Goal: Obtain resource: Obtain resource

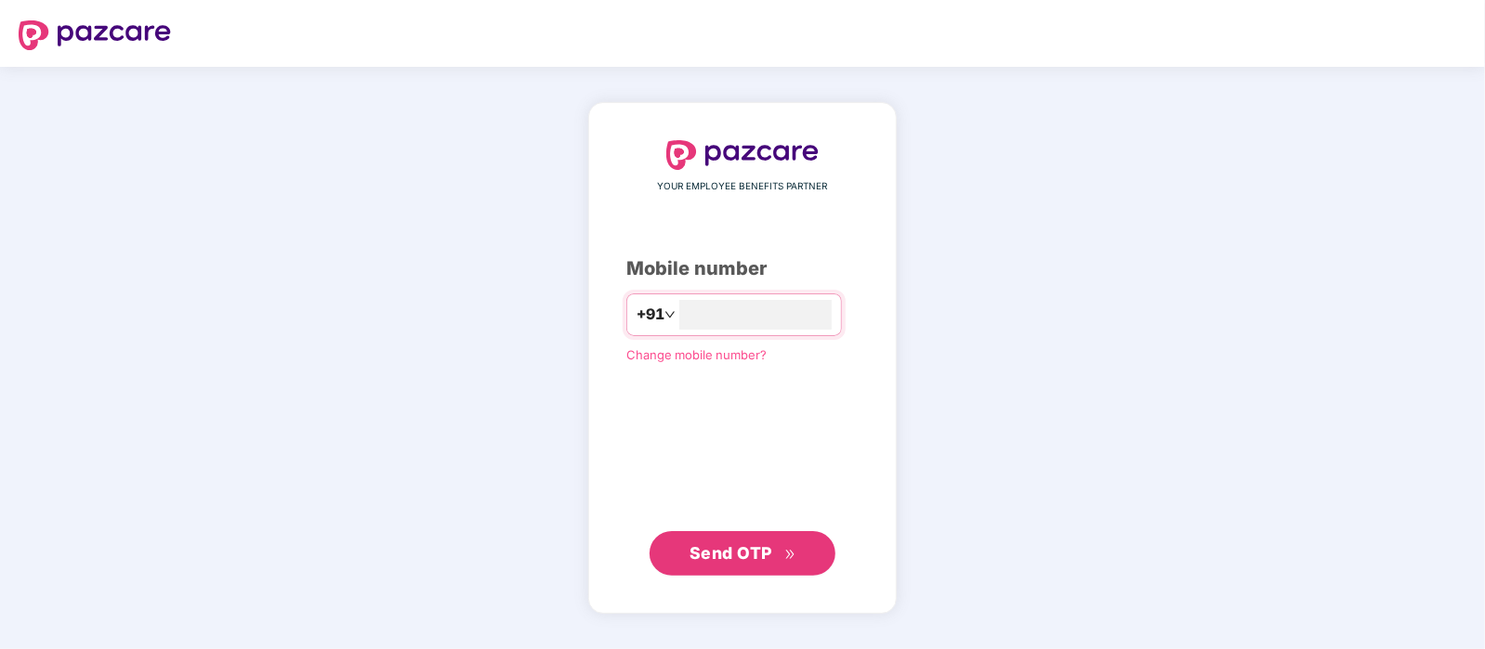
type input "**********"
click at [734, 557] on span "Send OTP" at bounding box center [730, 553] width 83 height 20
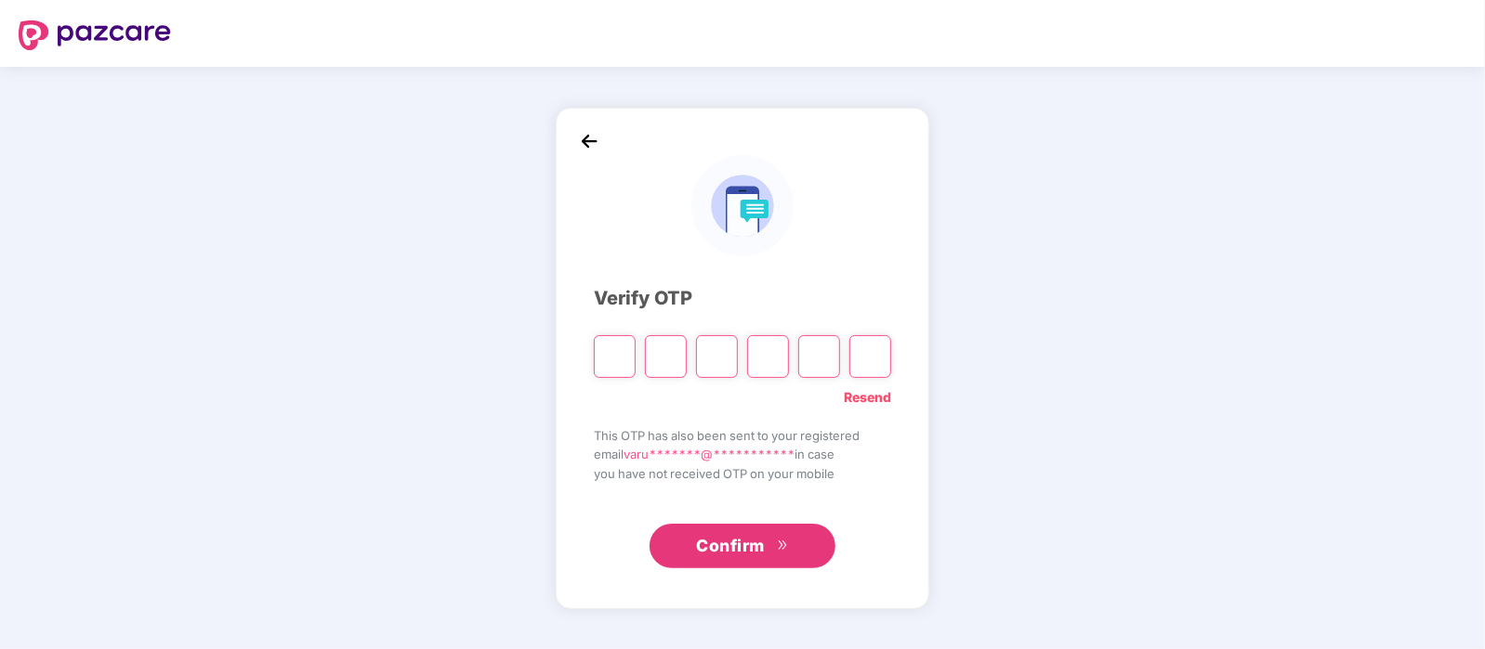
type input "*"
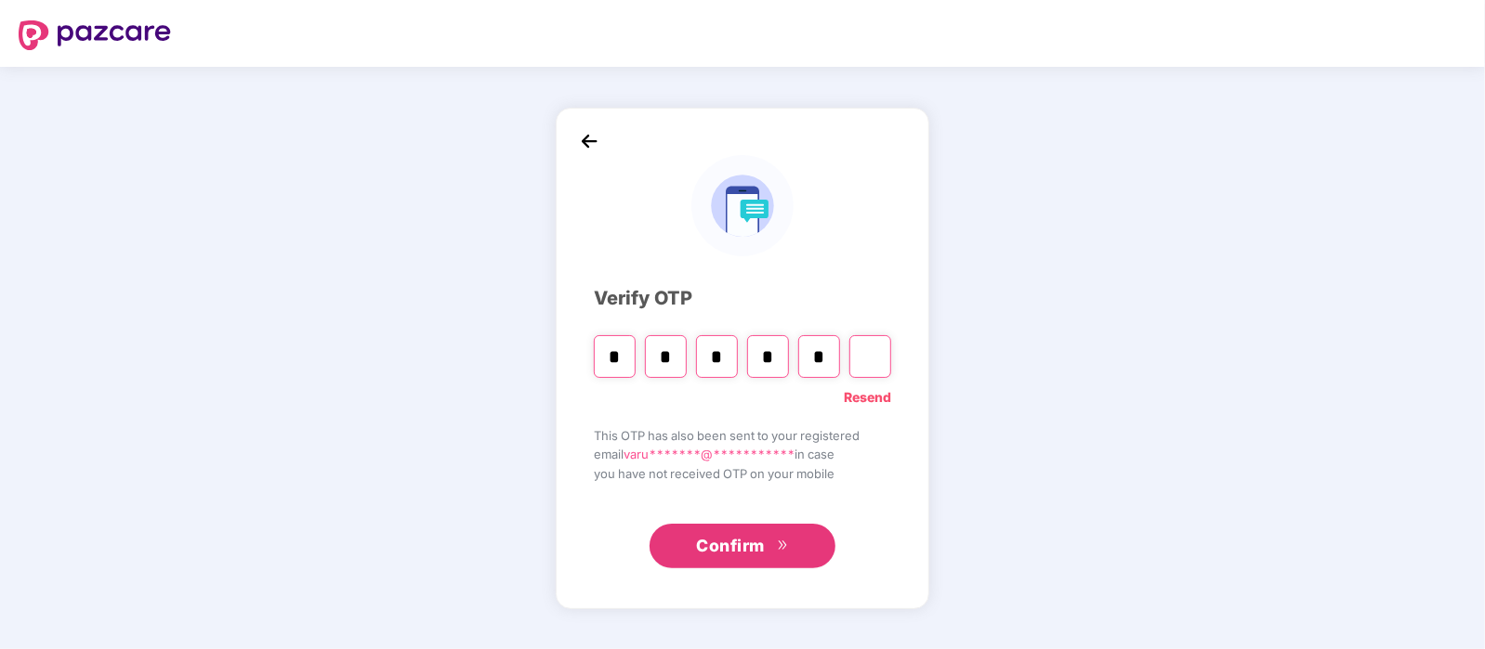
type input "*"
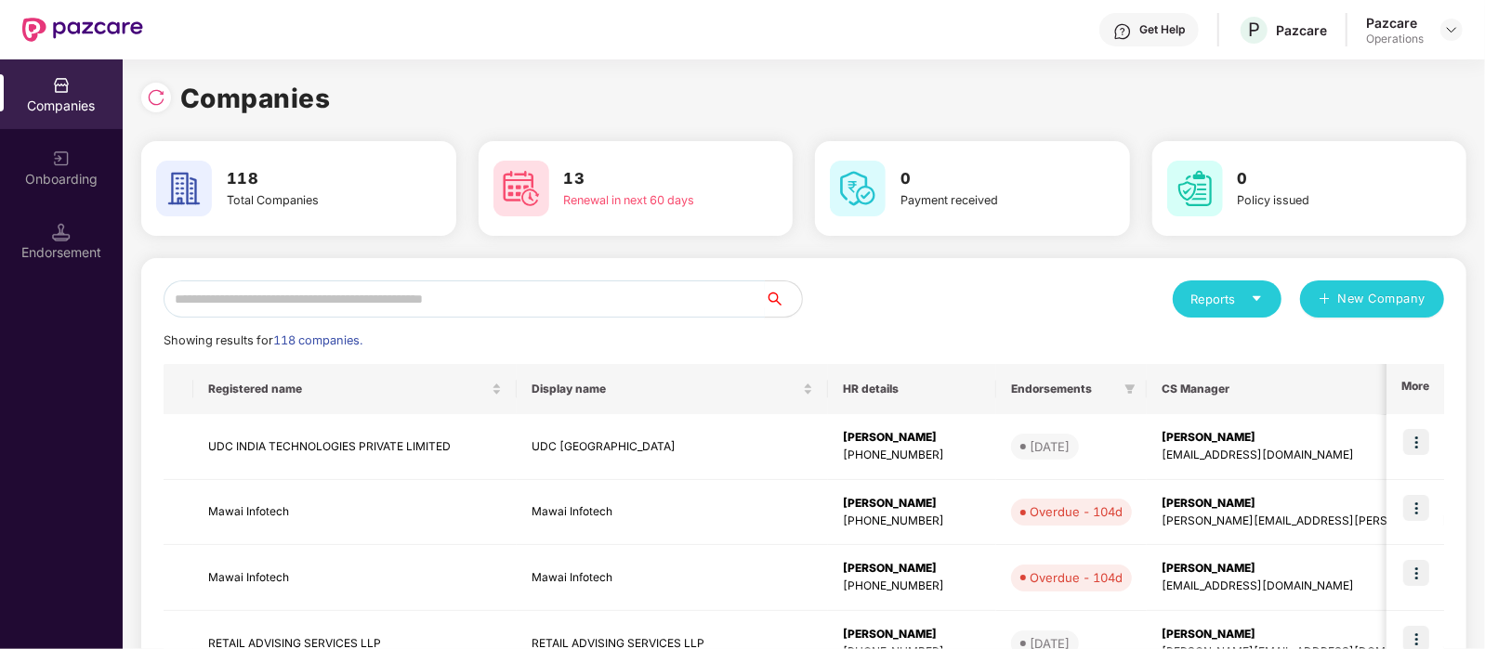
click at [218, 289] on input "text" at bounding box center [464, 299] width 601 height 37
paste input "*******"
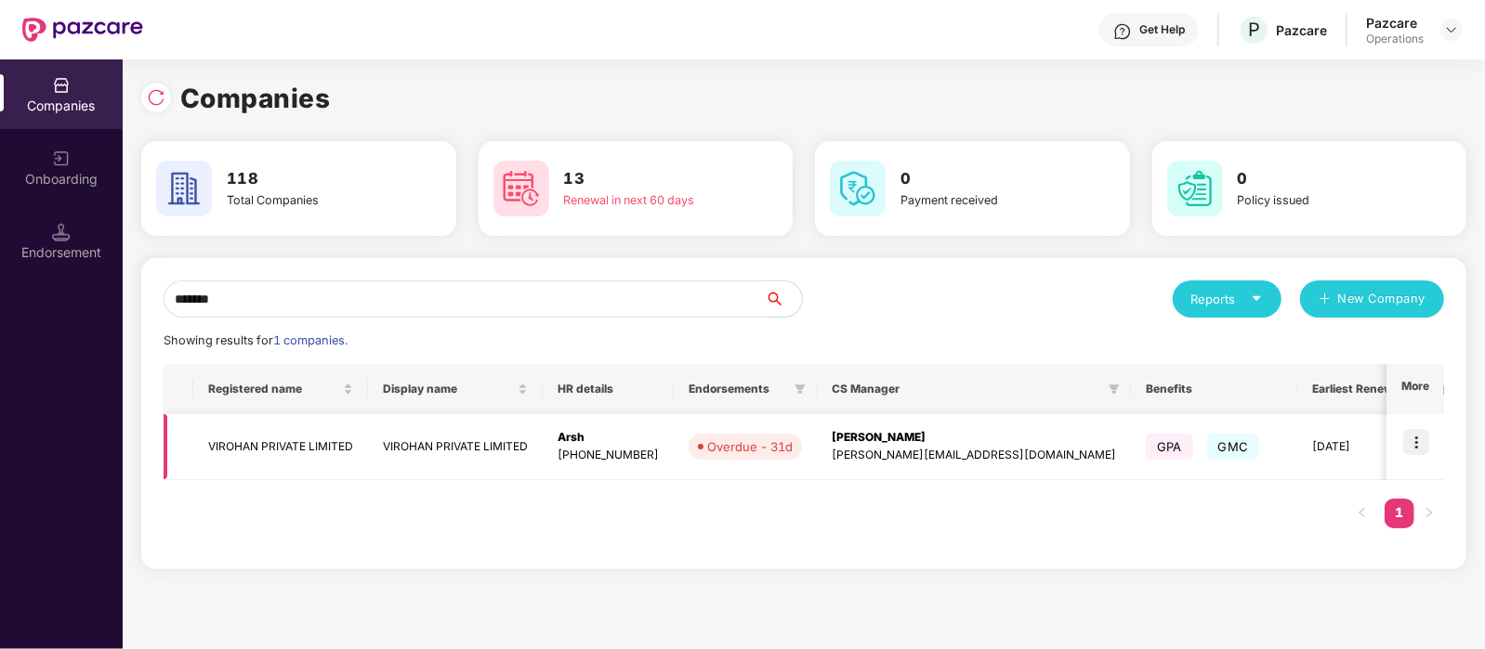
type input "*******"
click at [321, 442] on td "VIROHAN PRIVATE LIMITED" at bounding box center [280, 447] width 175 height 66
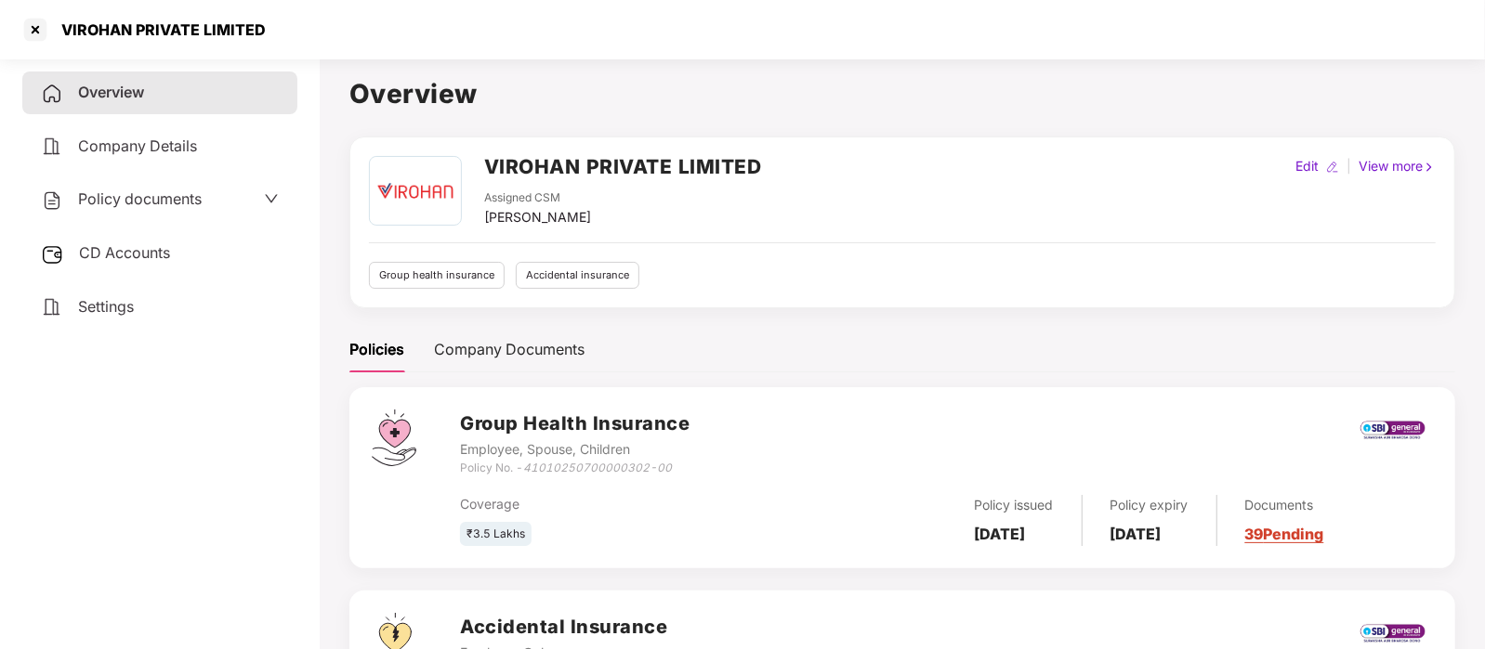
click at [127, 263] on div "CD Accounts" at bounding box center [159, 253] width 275 height 43
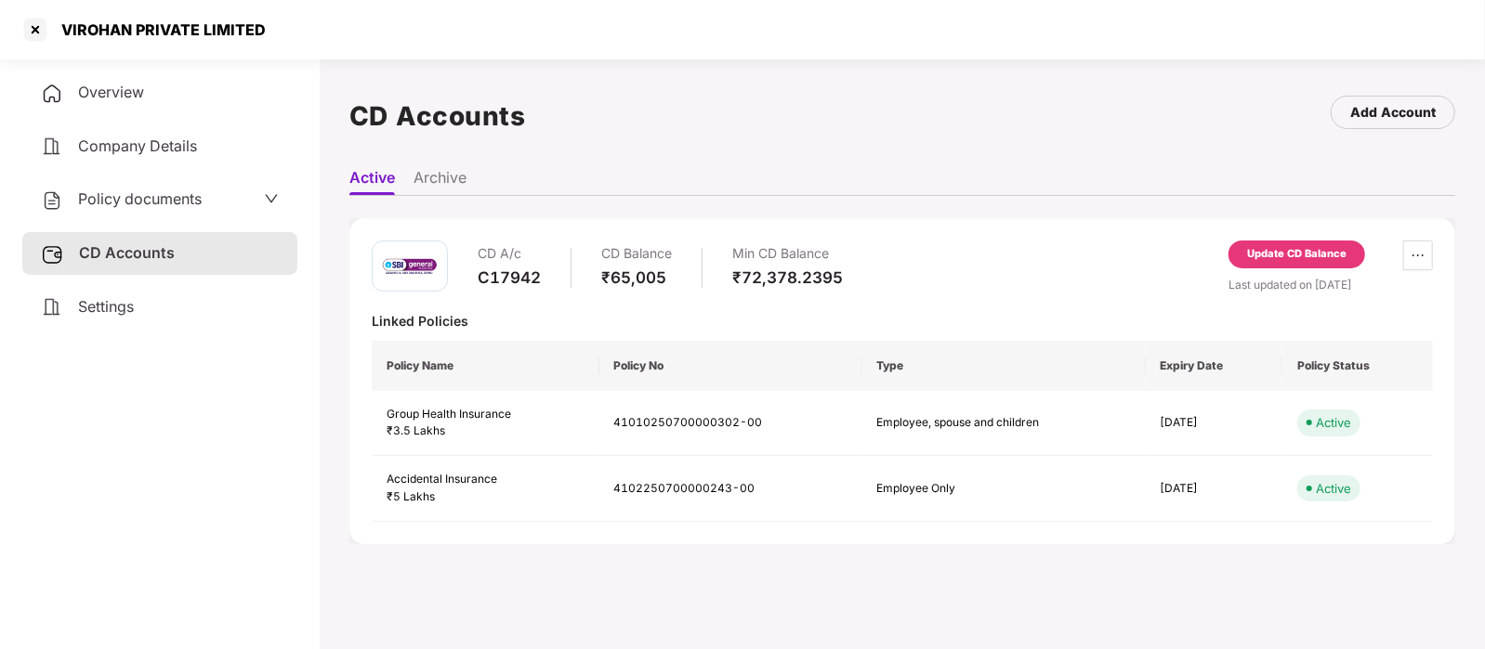
click at [121, 207] on span "Policy documents" at bounding box center [140, 199] width 124 height 19
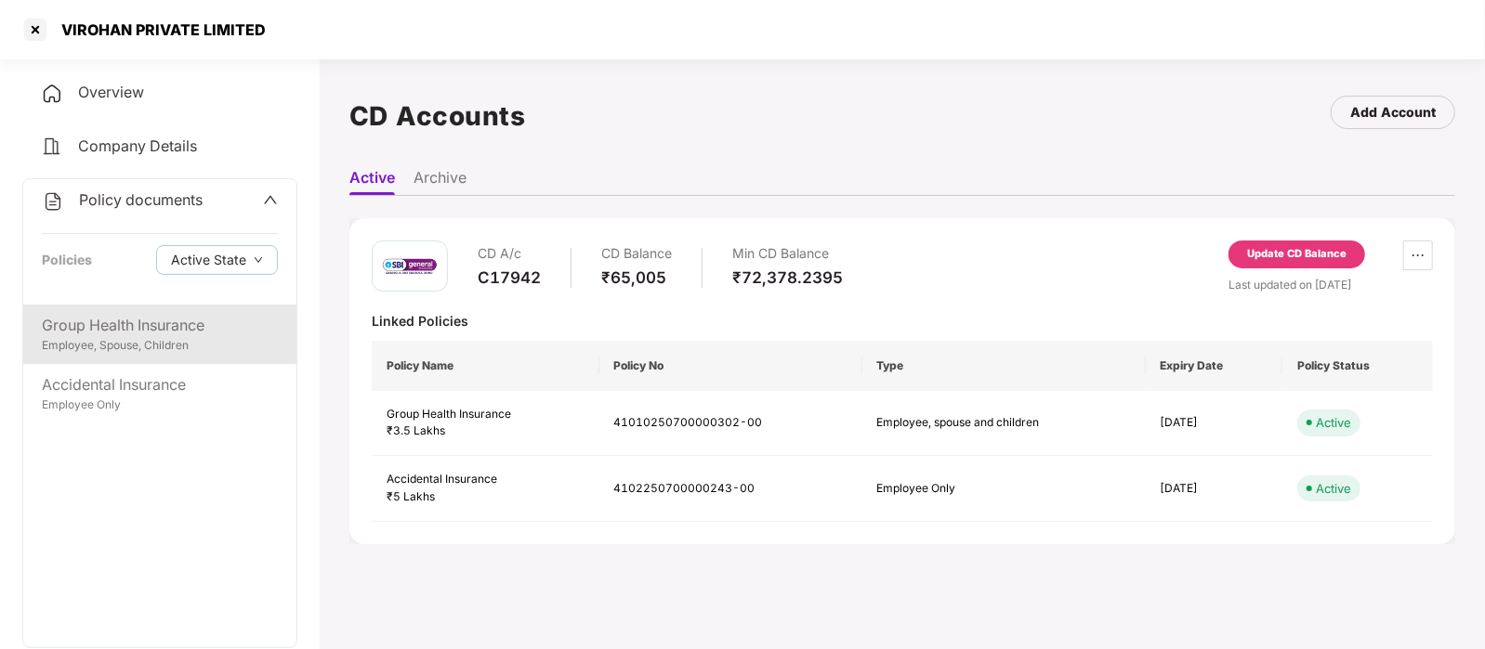
click at [132, 326] on div "Group Health Insurance" at bounding box center [160, 325] width 236 height 23
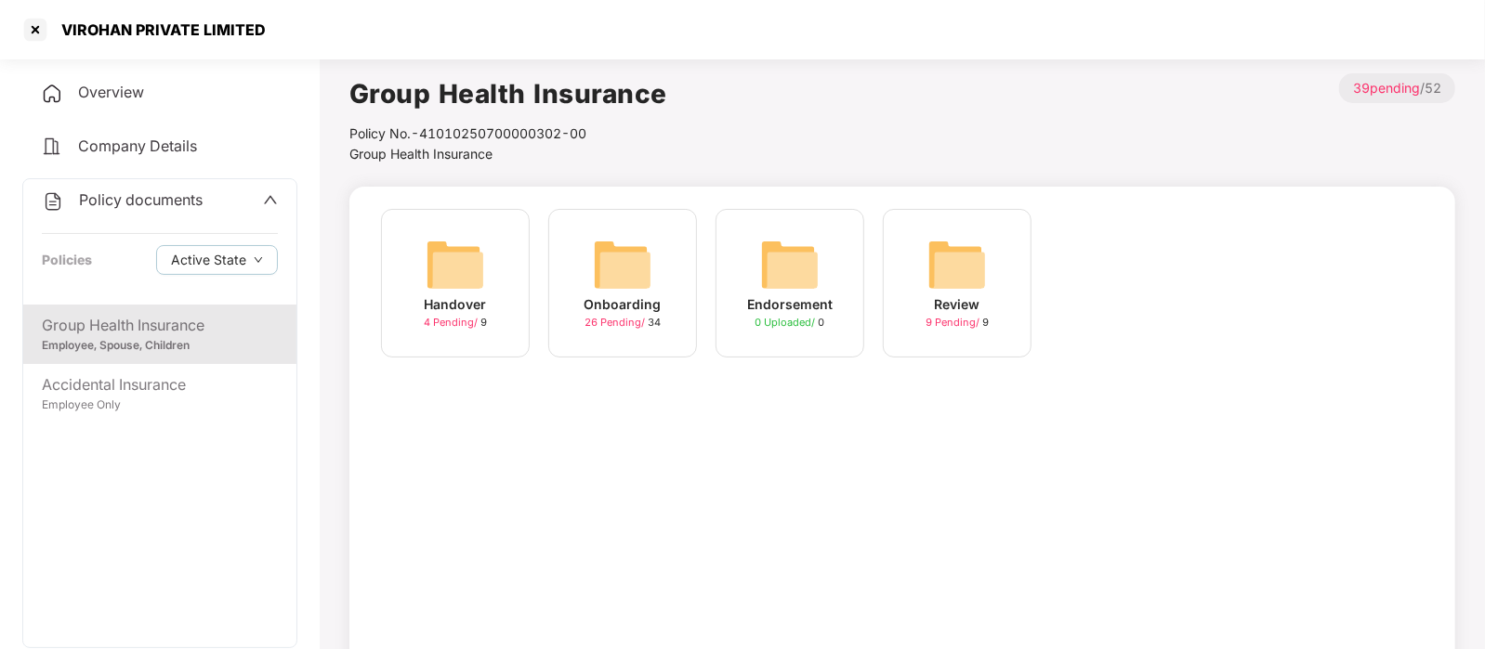
click at [622, 296] on div "Onboarding" at bounding box center [622, 304] width 77 height 20
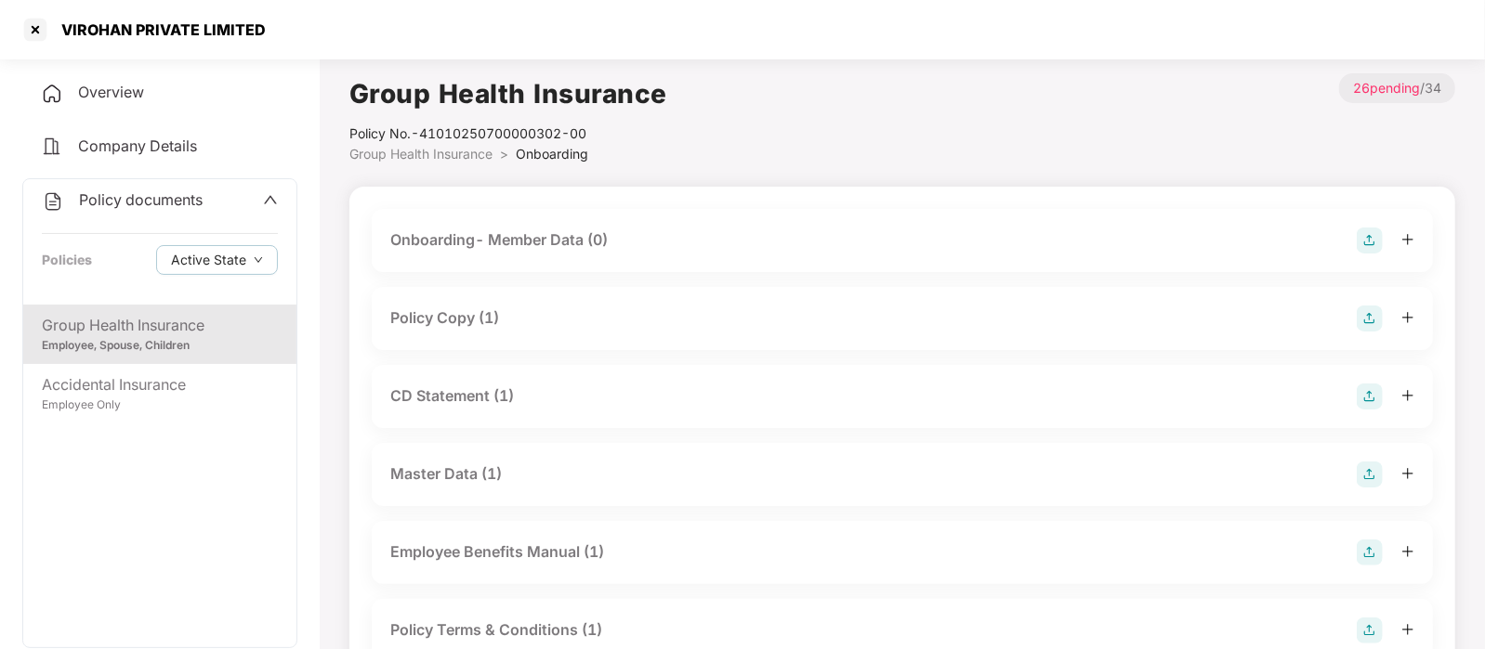
click at [621, 321] on div "Policy Copy (1)" at bounding box center [902, 319] width 1024 height 26
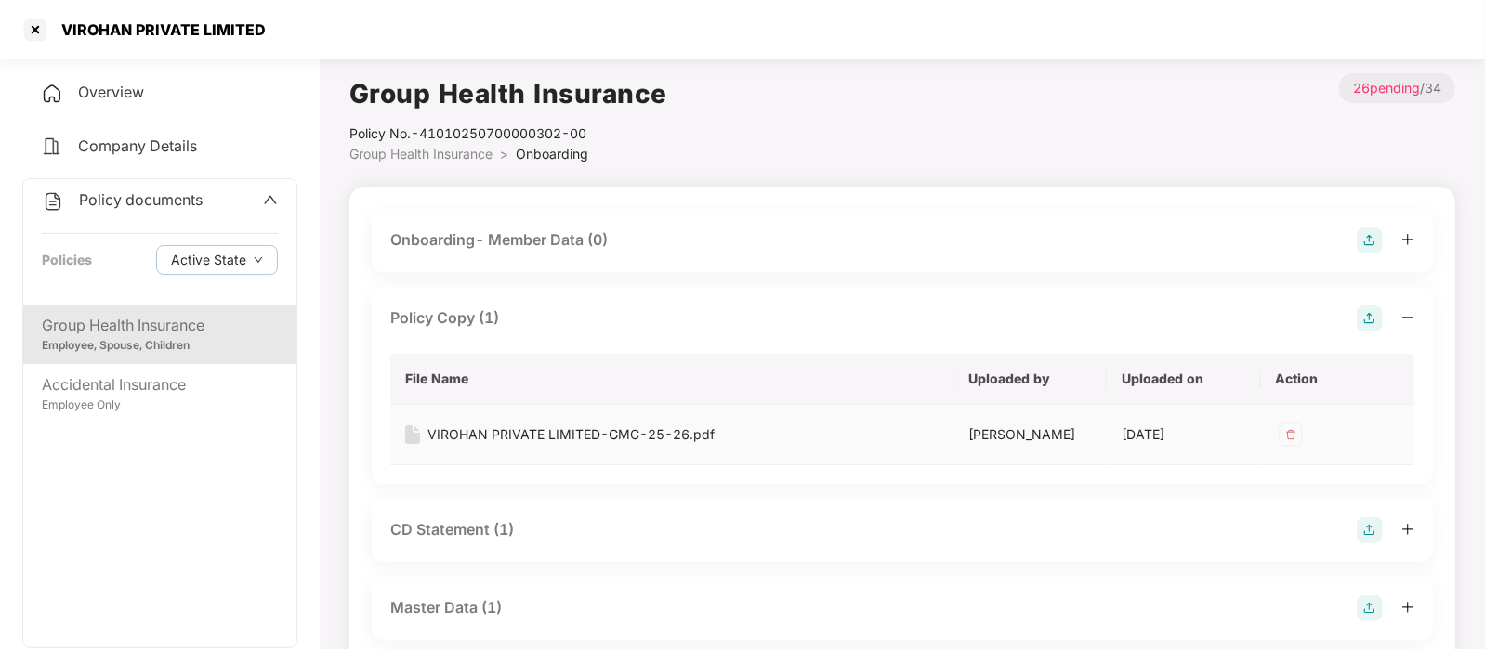
click at [584, 437] on div "VIROHAN PRIVATE LIMITED-GMC-25-26.pdf" at bounding box center [570, 435] width 287 height 20
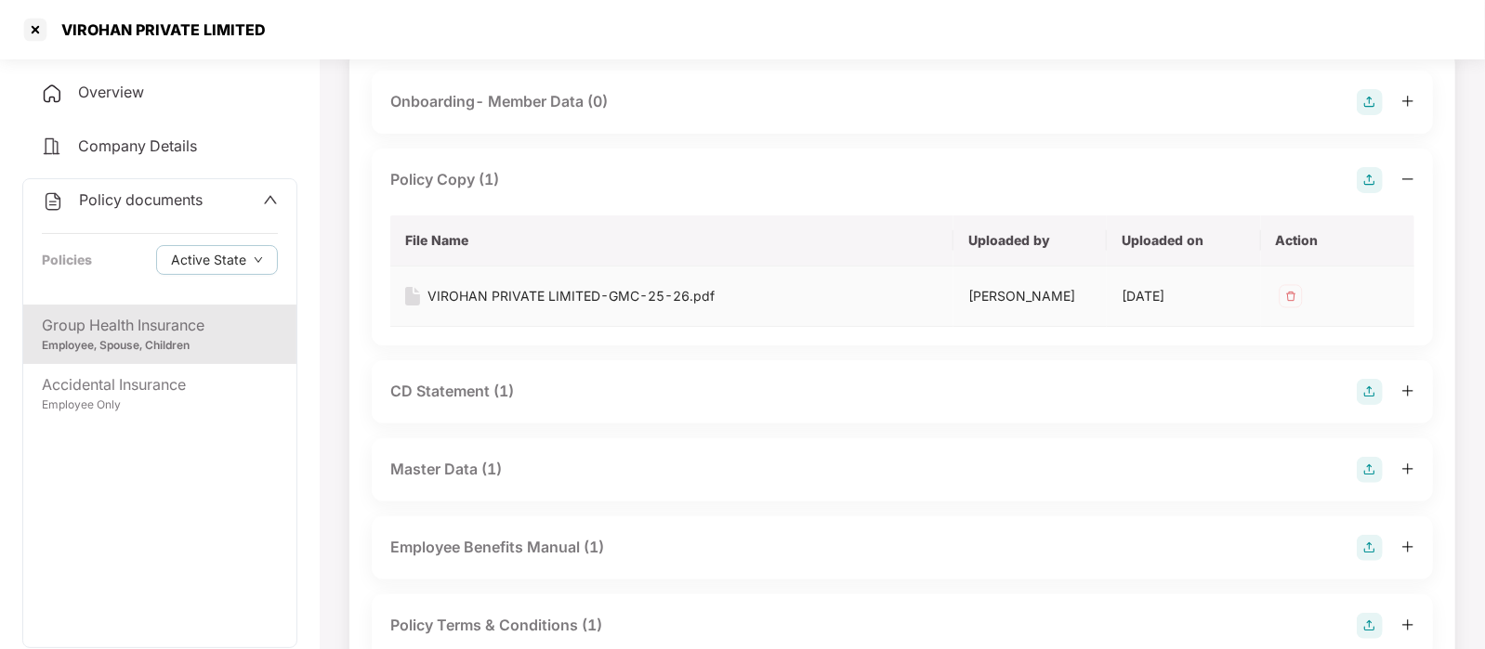
scroll to position [140, 0]
click at [543, 400] on div "CD Statement (1)" at bounding box center [902, 390] width 1024 height 26
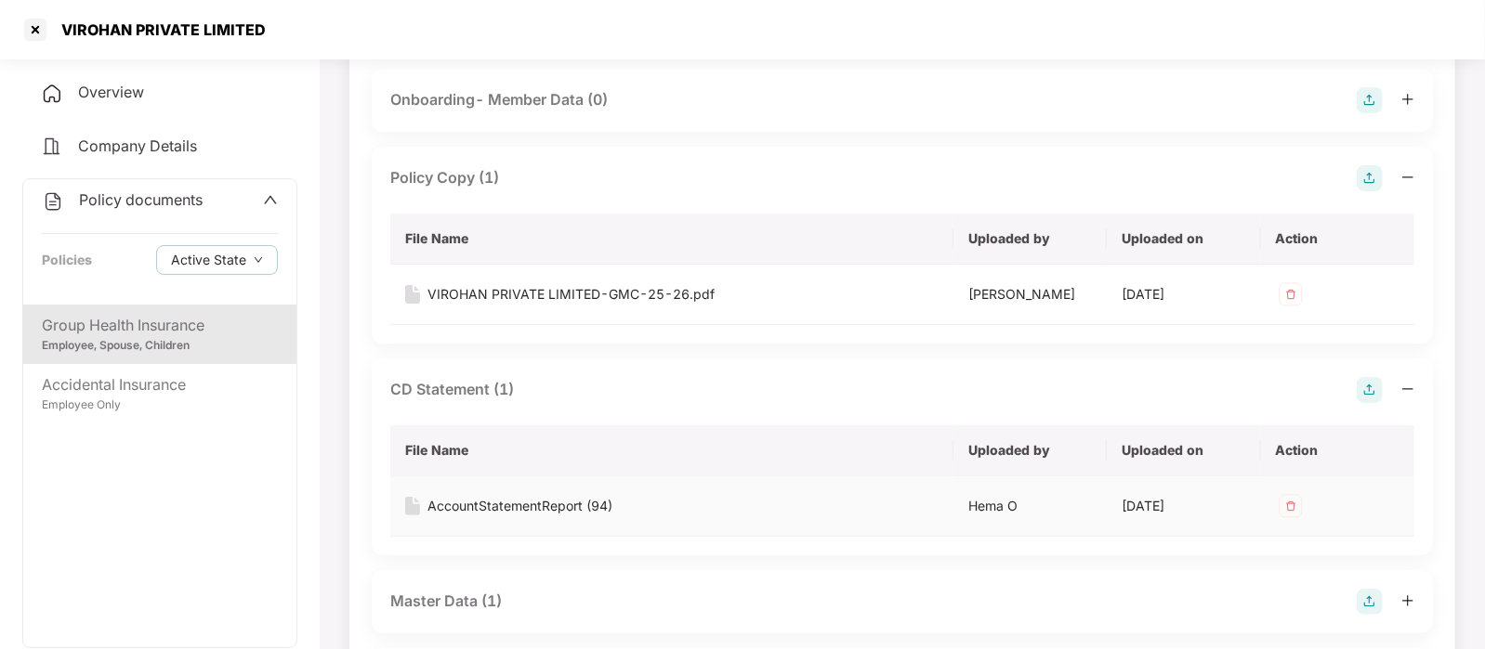
click at [553, 501] on div "AccountStatementReport (94)" at bounding box center [519, 506] width 185 height 20
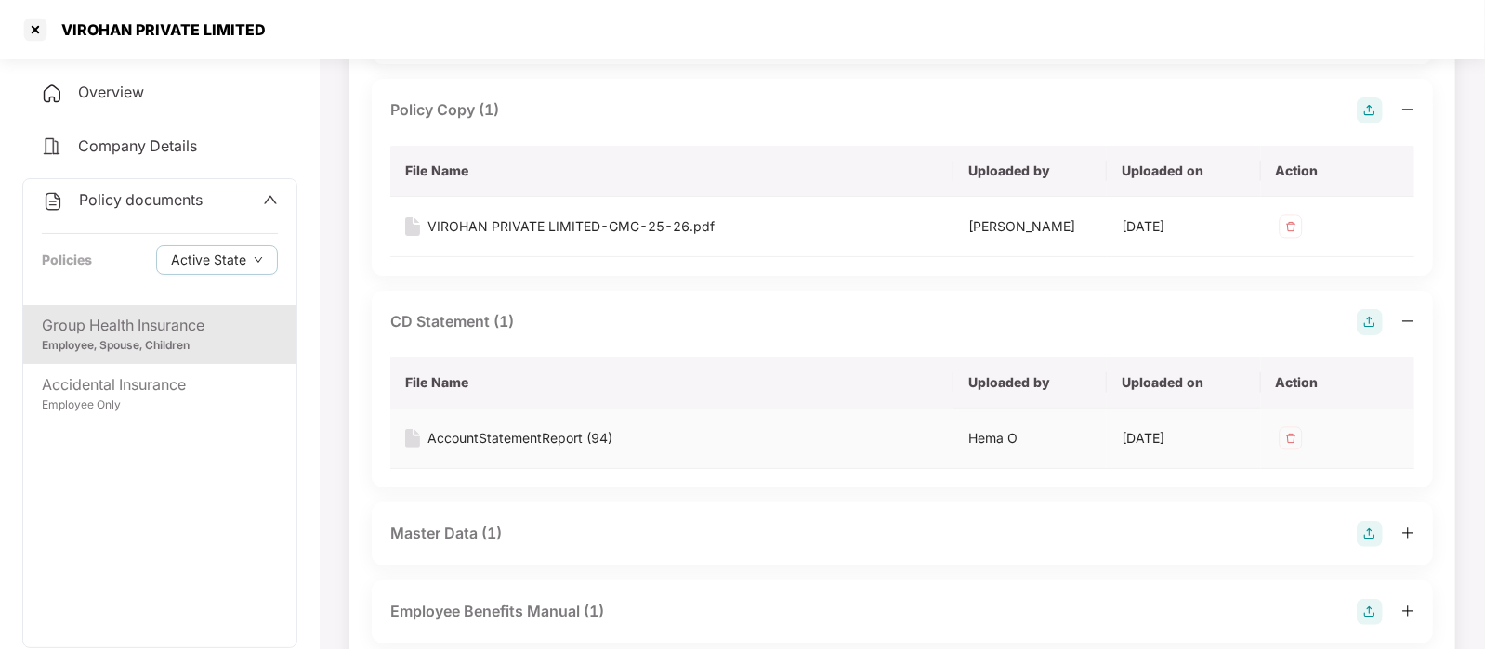
scroll to position [216, 0]
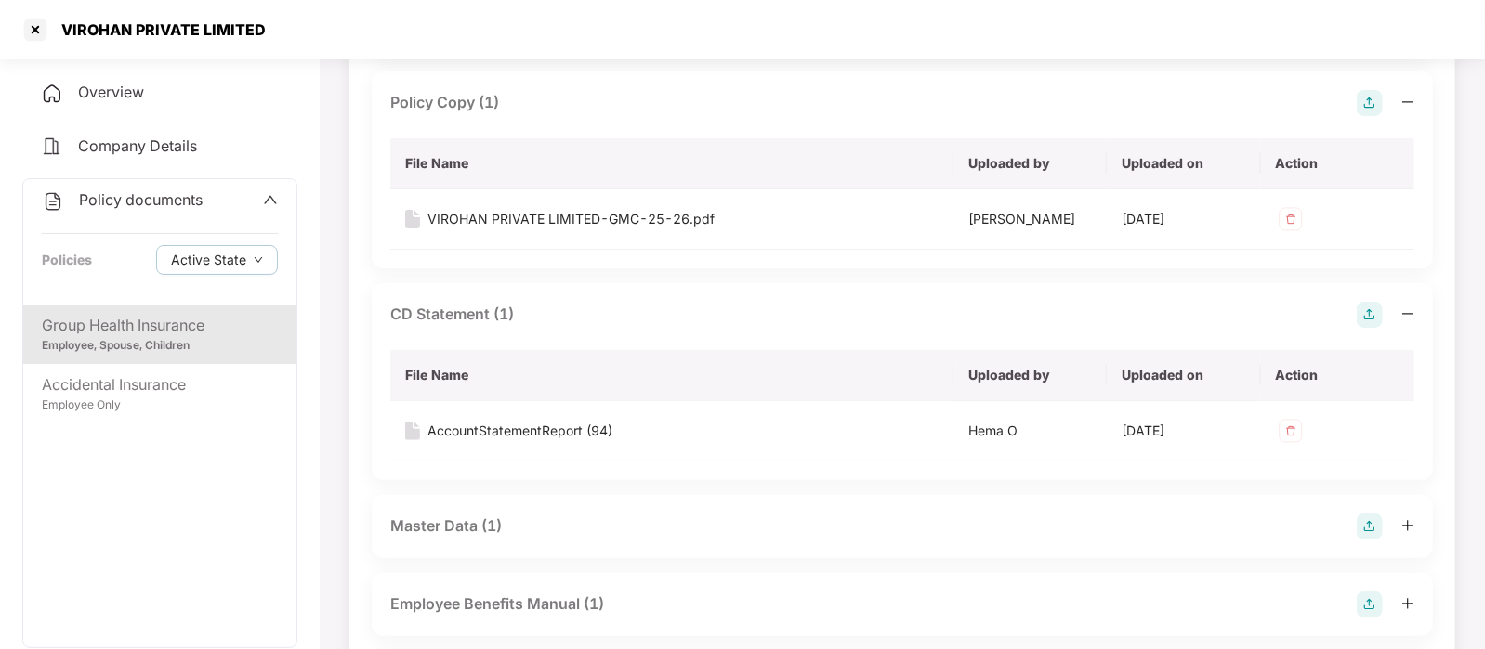
click at [553, 524] on div "Master Data (1)" at bounding box center [902, 527] width 1024 height 26
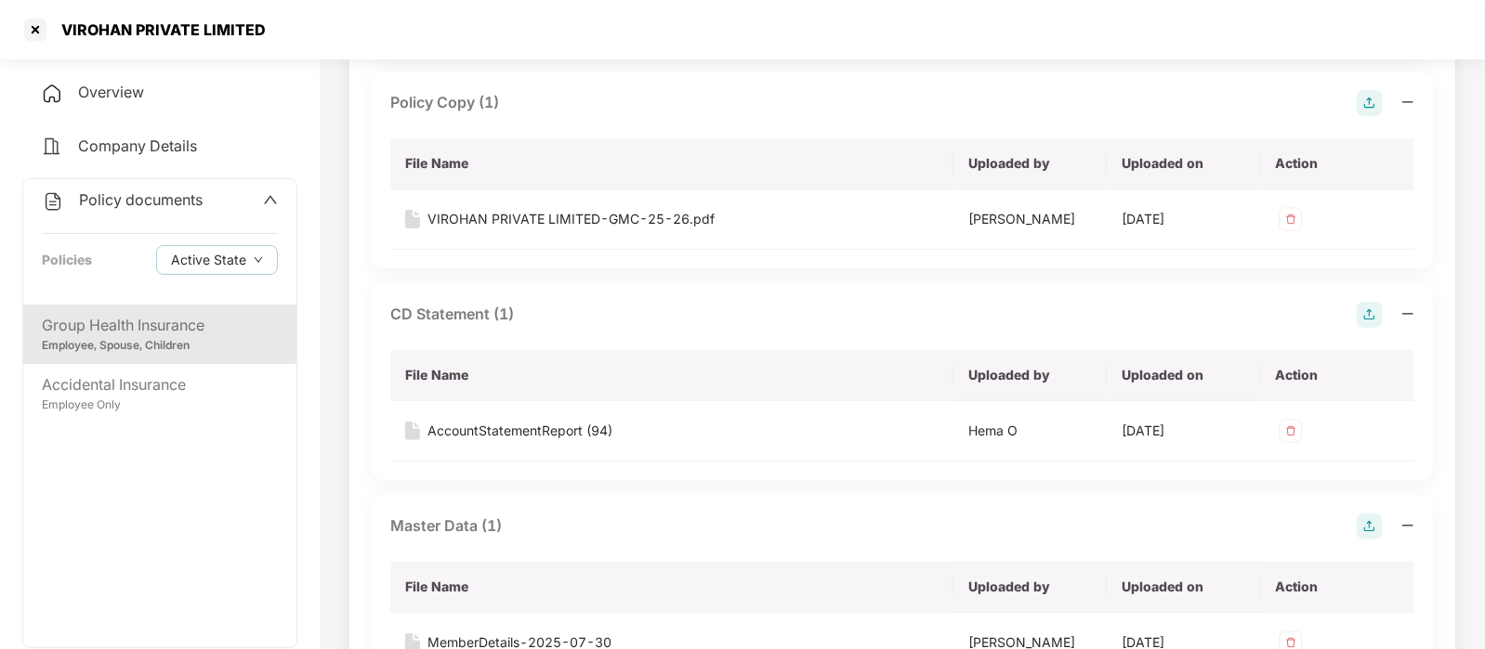
scroll to position [345, 0]
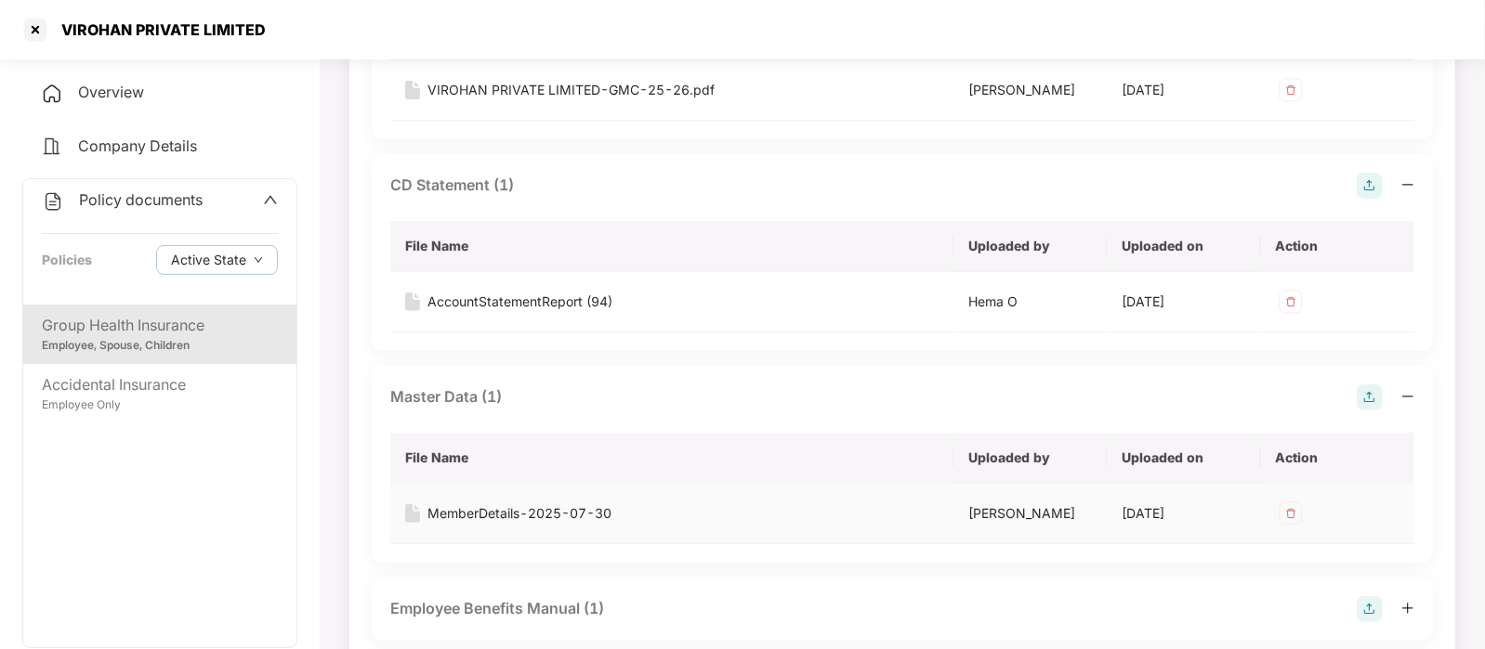
click at [542, 519] on div "MemberDetails-2025-07-30" at bounding box center [519, 514] width 184 height 20
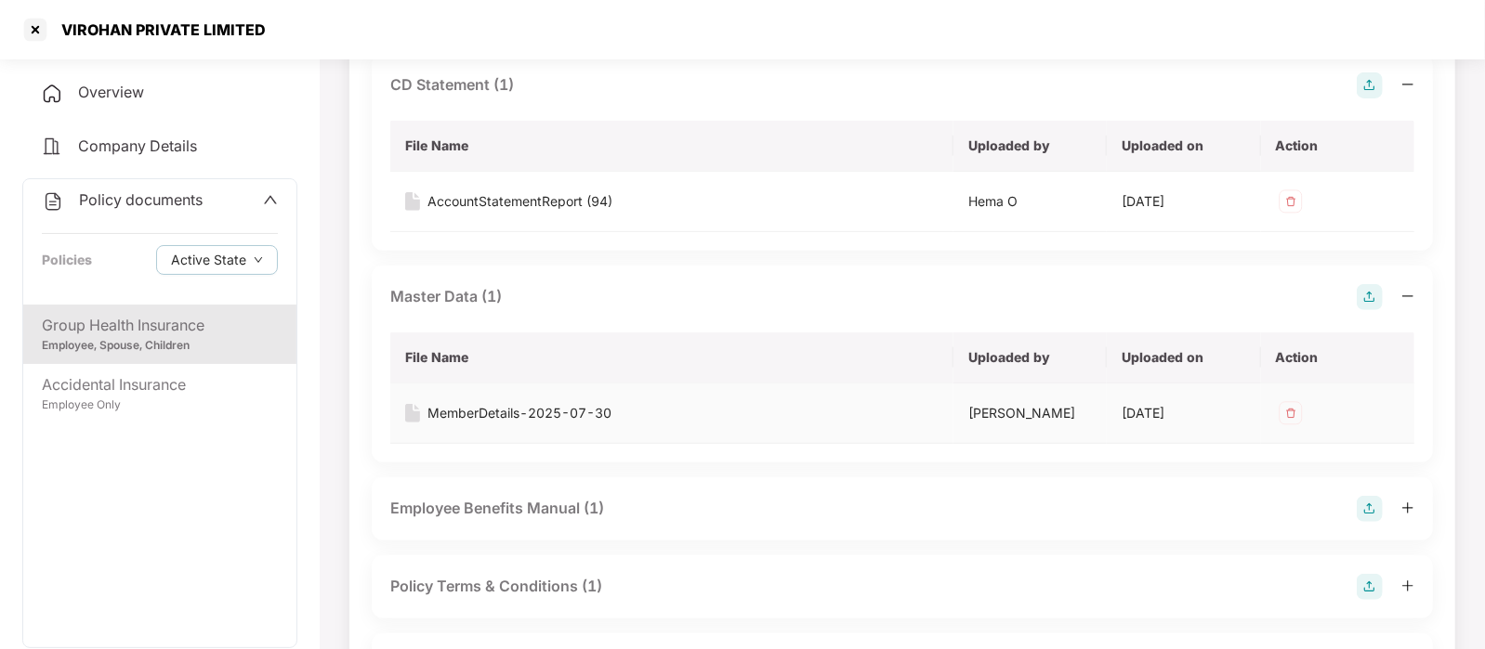
click at [542, 519] on div "Employee Benefits Manual (1)" at bounding box center [902, 509] width 1024 height 26
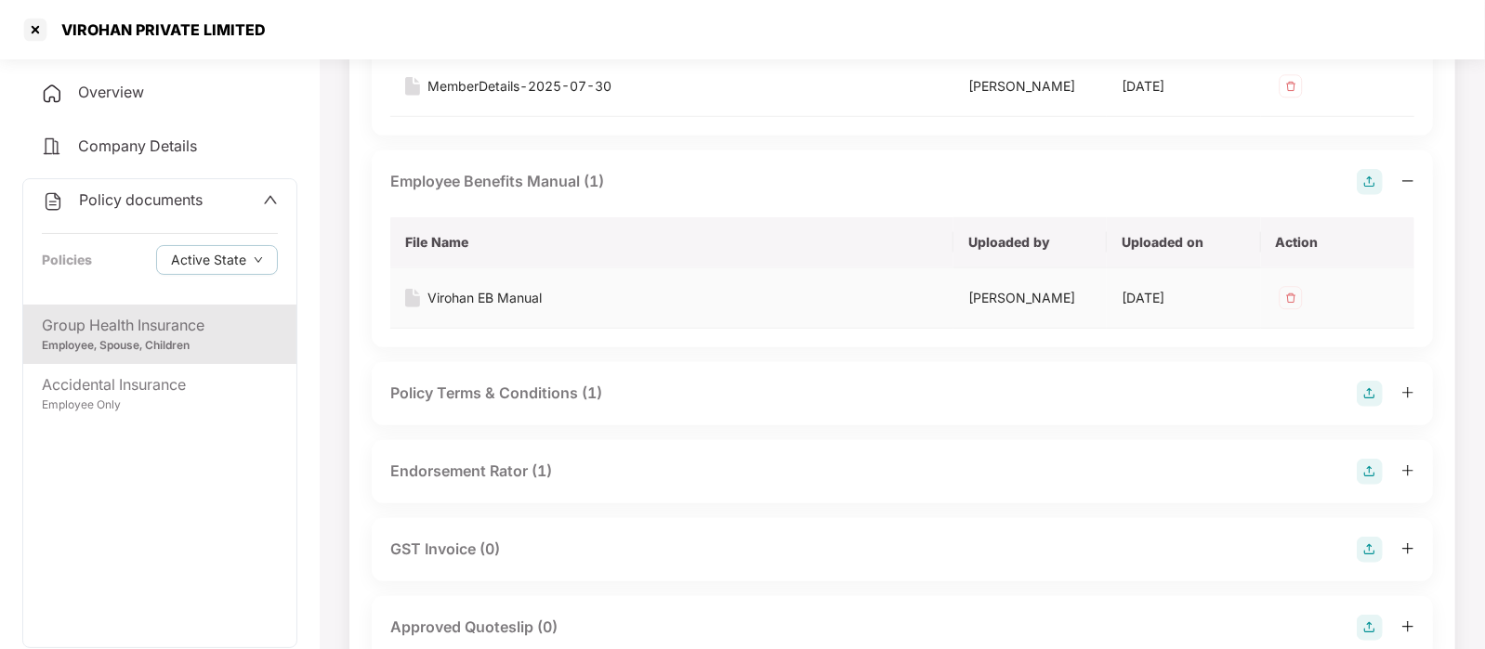
scroll to position [775, 0]
click at [513, 470] on div "Endorsement Rator (1)" at bounding box center [471, 468] width 162 height 23
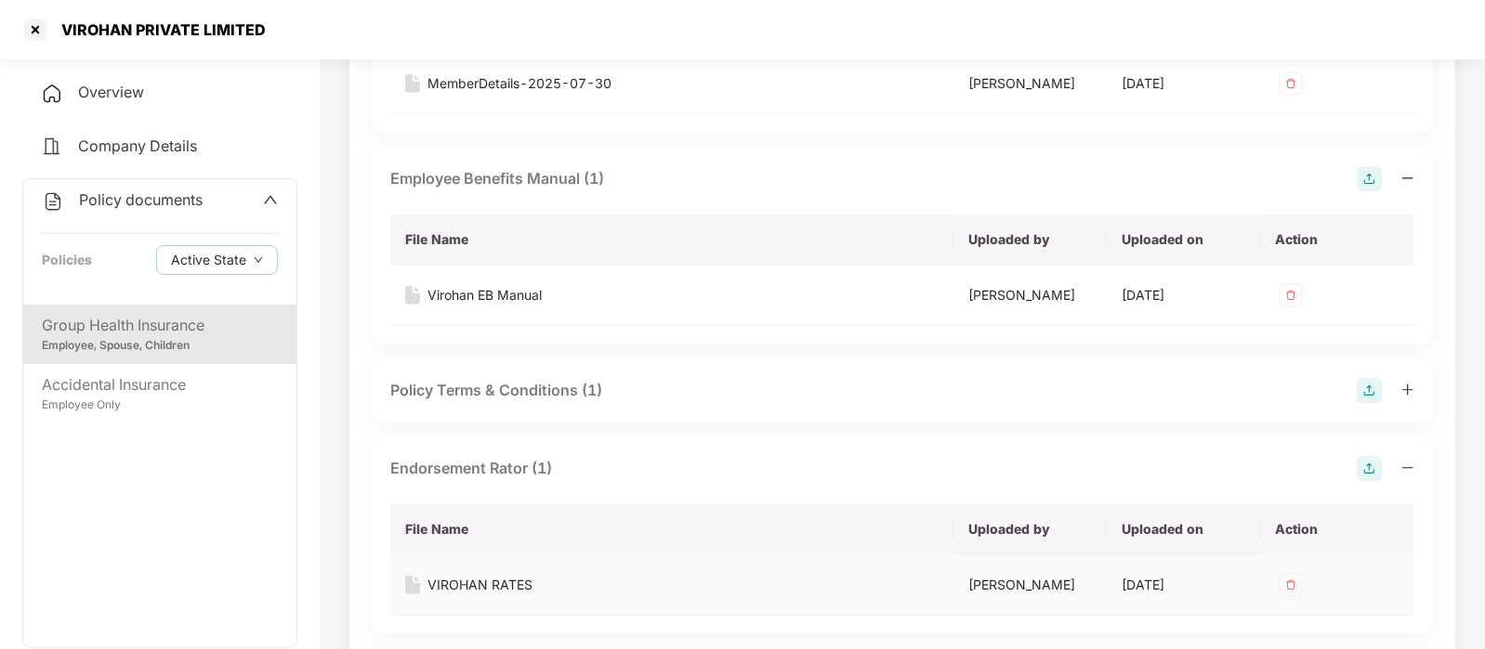
click at [516, 587] on div "VIROHAN RATES" at bounding box center [479, 585] width 105 height 20
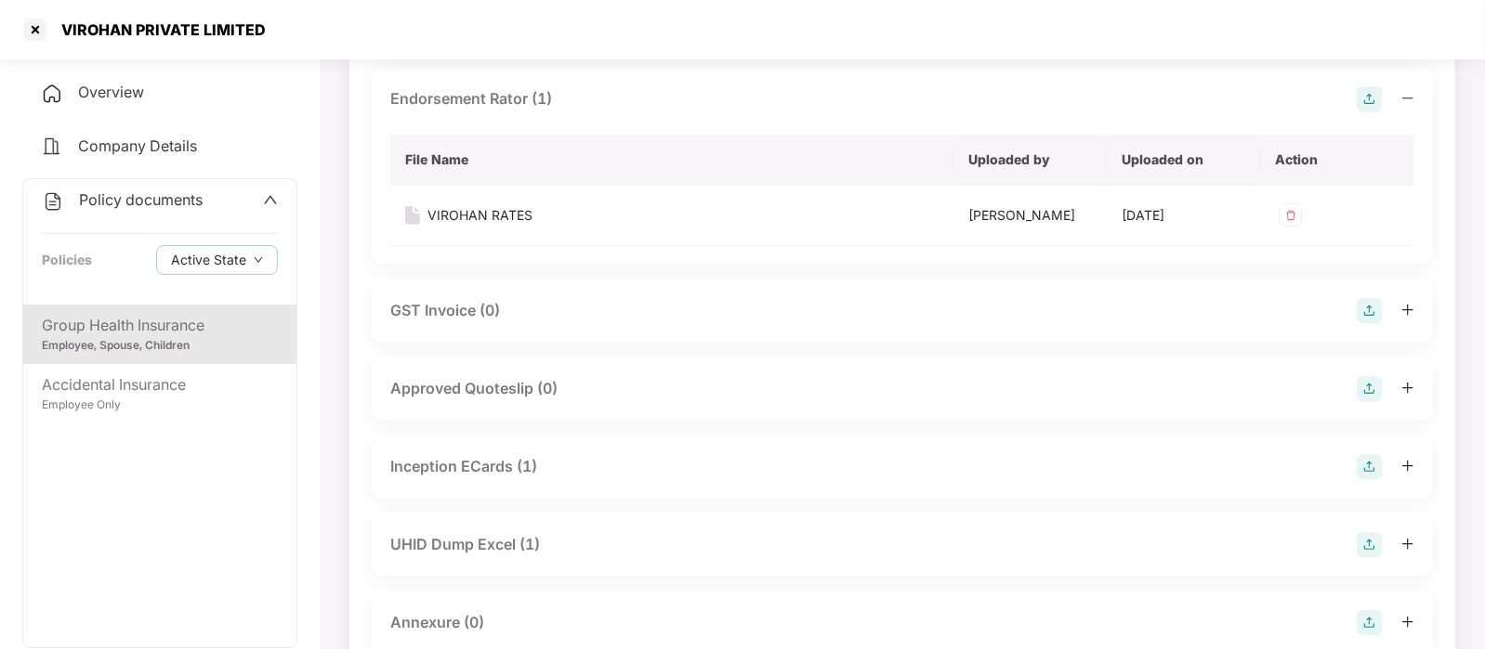
scroll to position [1146, 0]
click at [545, 544] on div "UHID Dump Excel (1)" at bounding box center [902, 543] width 1024 height 26
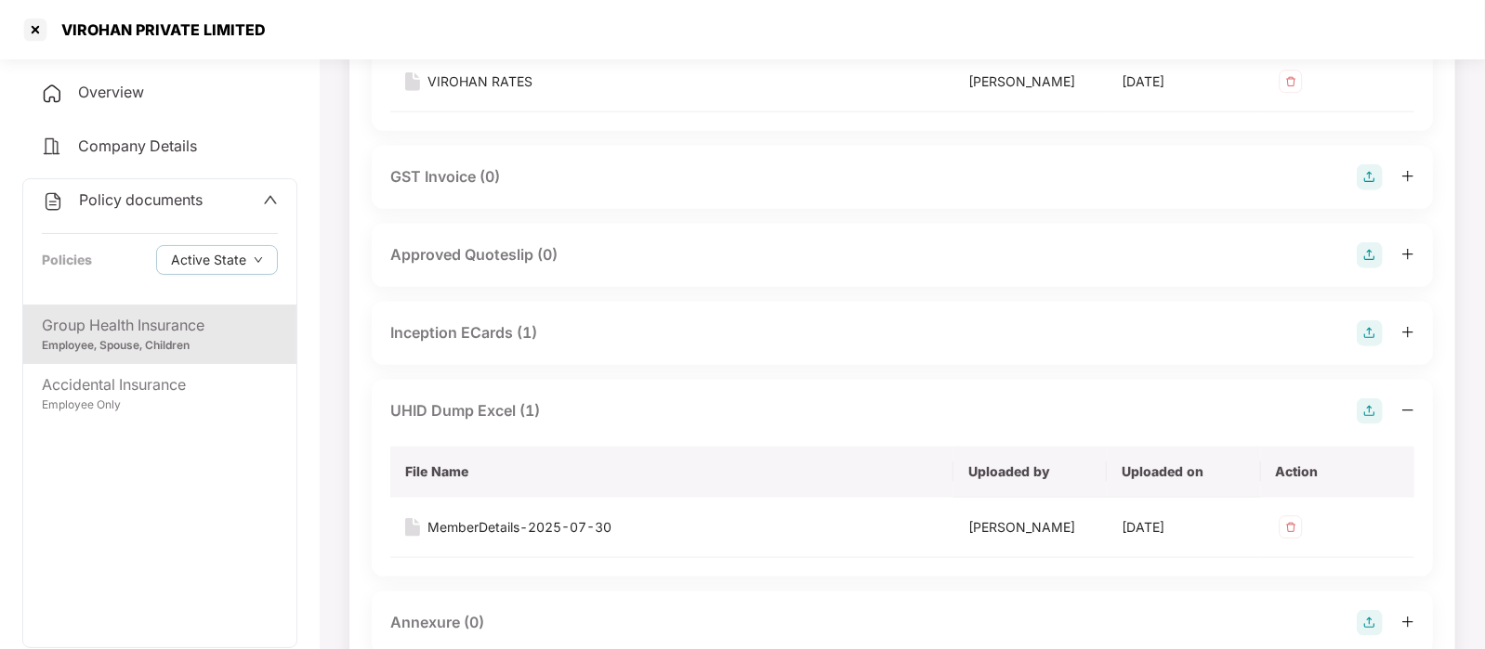
scroll to position [1279, 0]
click at [515, 524] on div "MemberDetails-2025-07-30" at bounding box center [519, 527] width 184 height 20
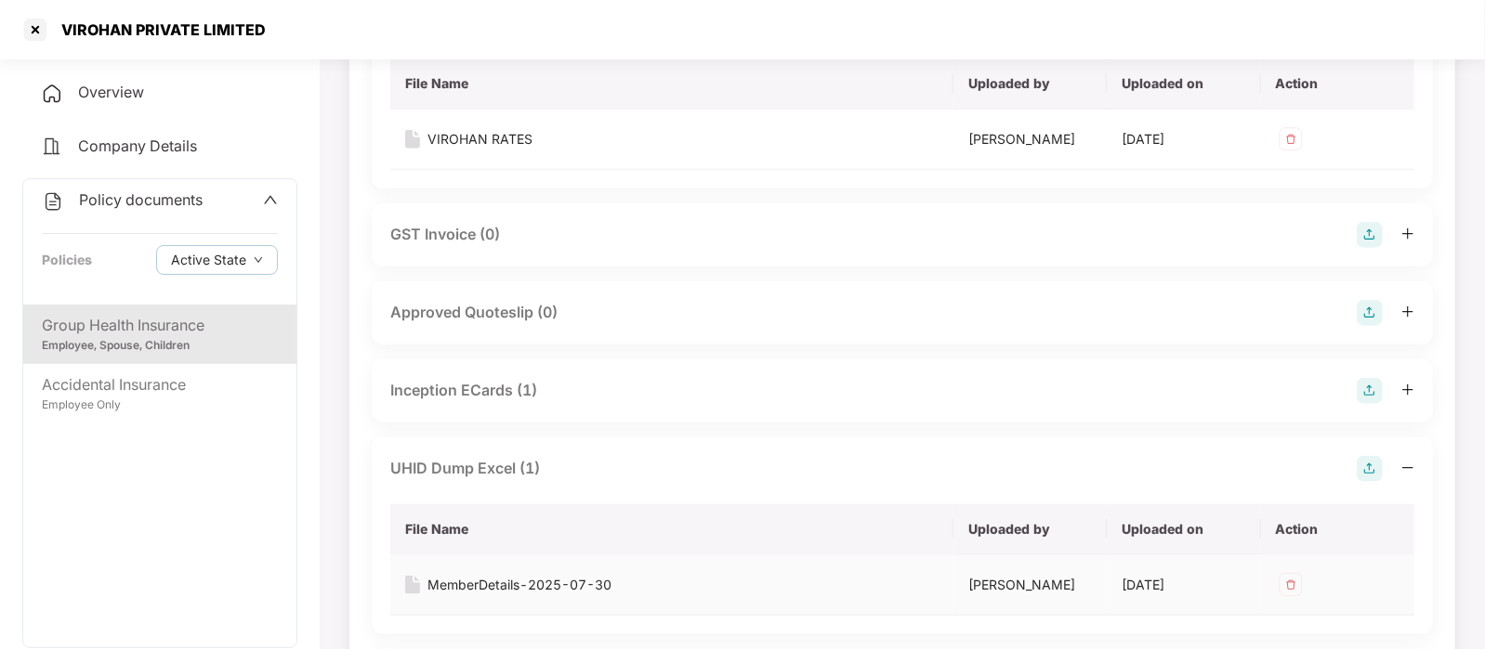
scroll to position [1214, 0]
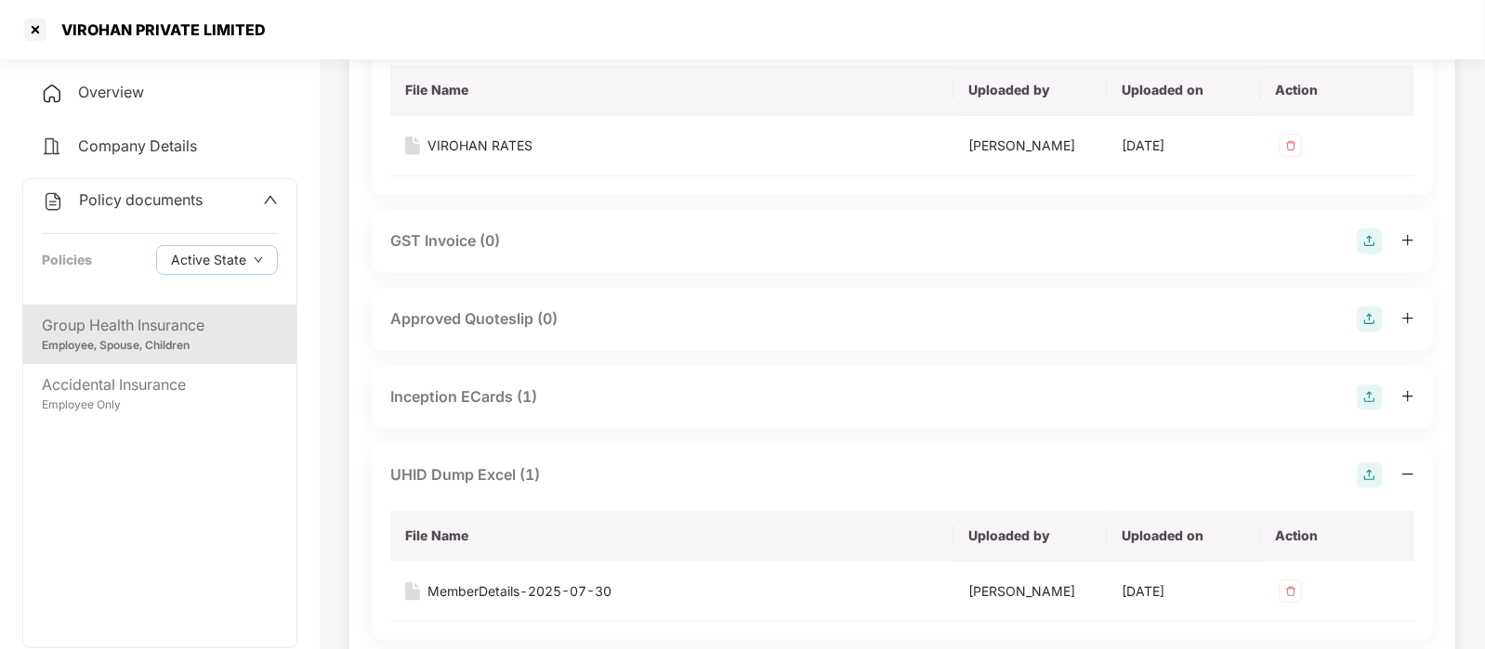
click at [490, 399] on div "Inception ECards (1)" at bounding box center [463, 397] width 147 height 23
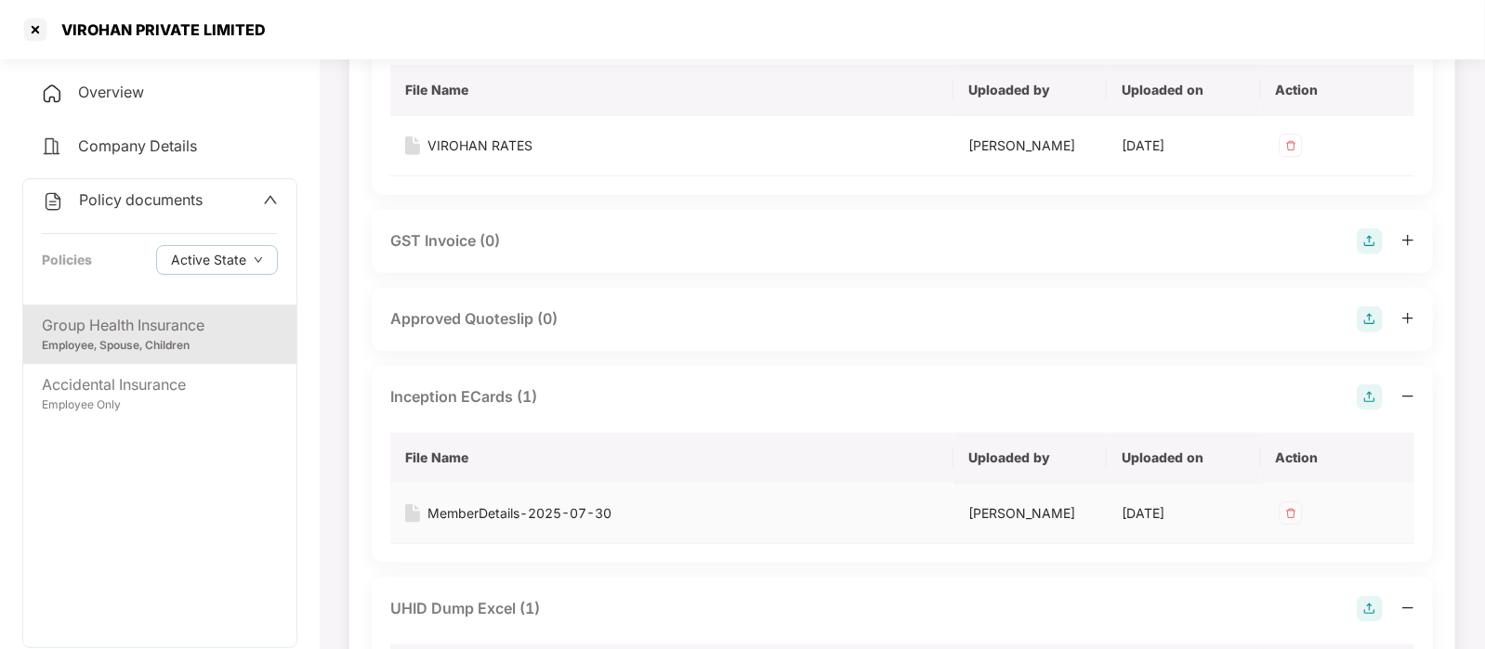
click at [512, 517] on div "MemberDetails-2025-07-30" at bounding box center [519, 514] width 184 height 20
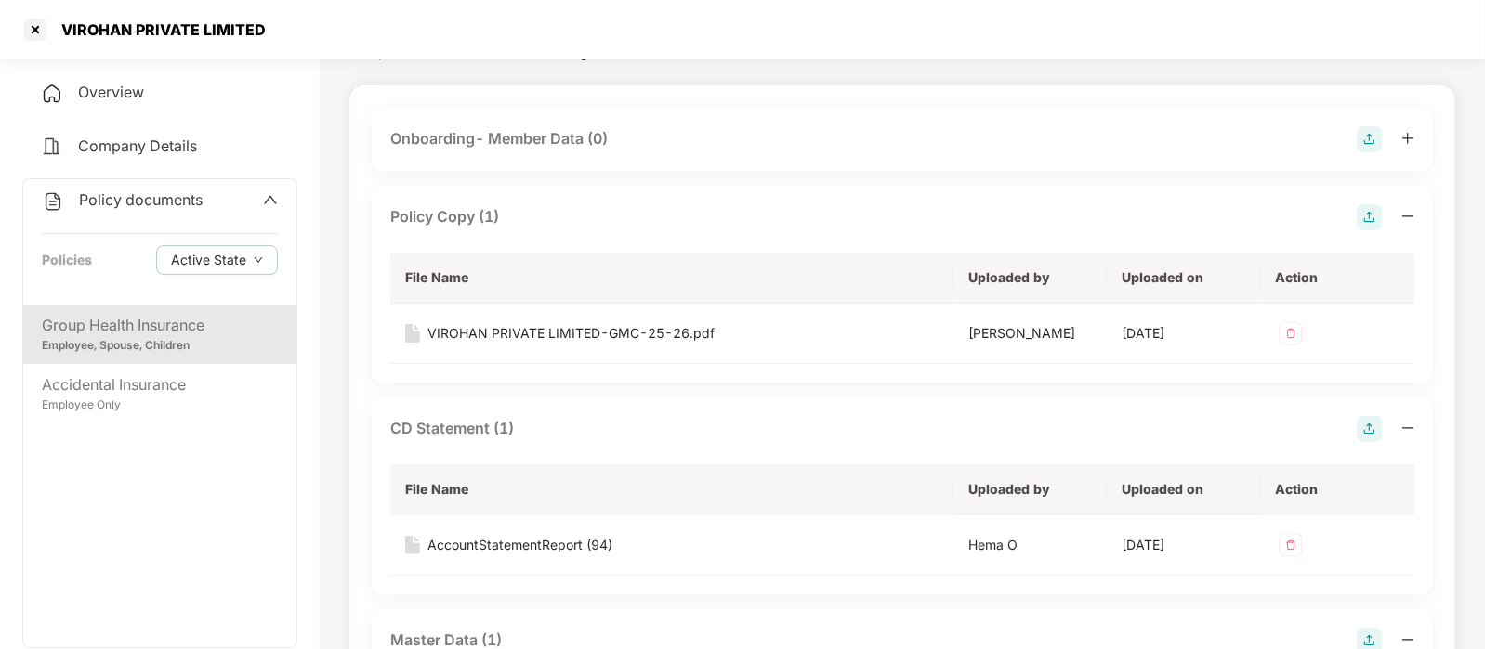
scroll to position [0, 0]
